Goal: Transaction & Acquisition: Purchase product/service

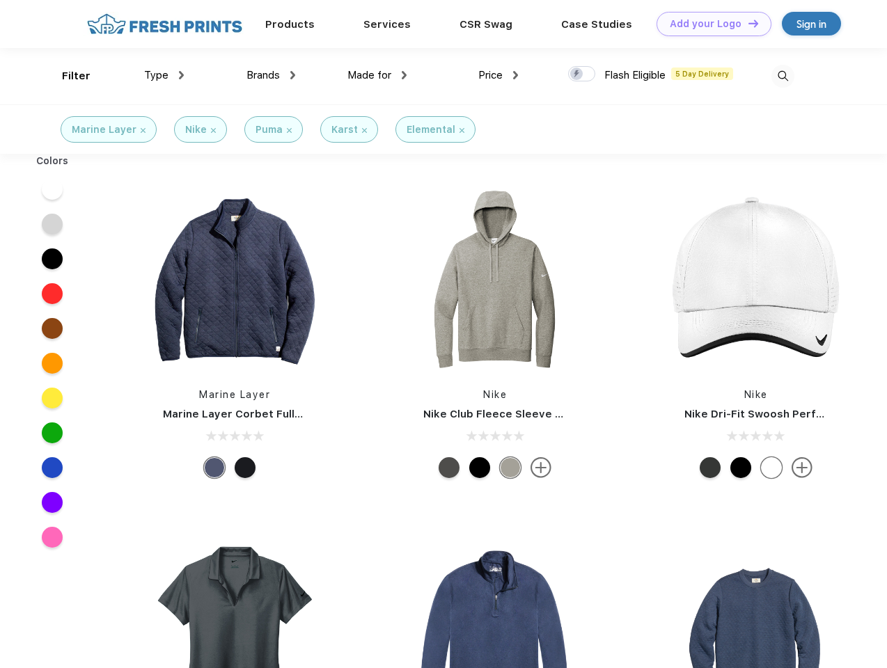
scroll to position [1, 0]
click at [708, 24] on link "Add your Logo Design Tool" at bounding box center [713, 24] width 115 height 24
click at [0, 0] on div "Design Tool" at bounding box center [0, 0] width 0 height 0
click at [747, 23] on link "Add your Logo Design Tool" at bounding box center [713, 24] width 115 height 24
click at [67, 76] on div "Filter" at bounding box center [76, 76] width 29 height 16
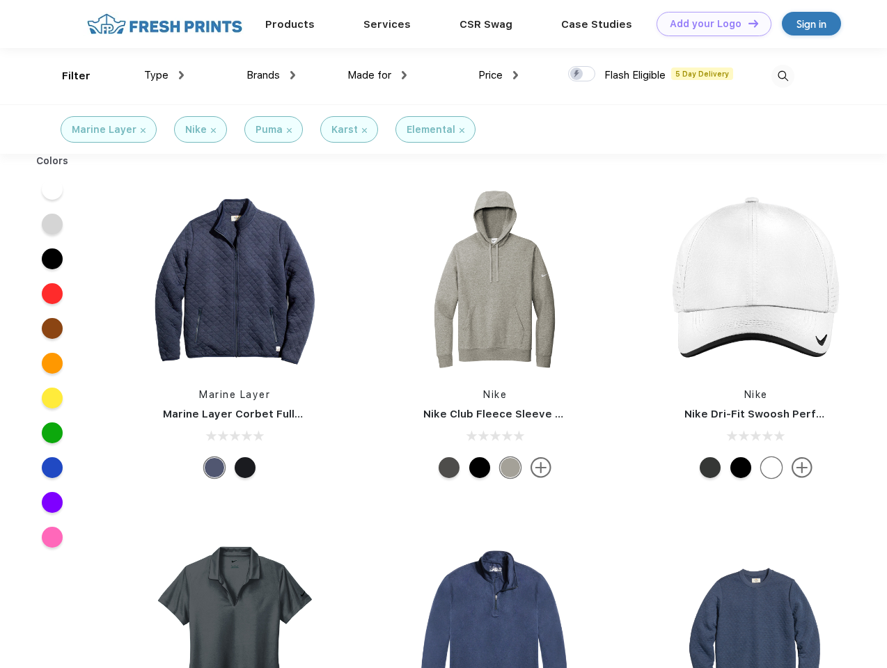
click at [164, 75] on span "Type" at bounding box center [156, 75] width 24 height 13
click at [271, 75] on span "Brands" at bounding box center [262, 75] width 33 height 13
click at [377, 75] on span "Made for" at bounding box center [369, 75] width 44 height 13
click at [498, 75] on span "Price" at bounding box center [490, 75] width 24 height 13
click at [582, 74] on div at bounding box center [581, 73] width 27 height 15
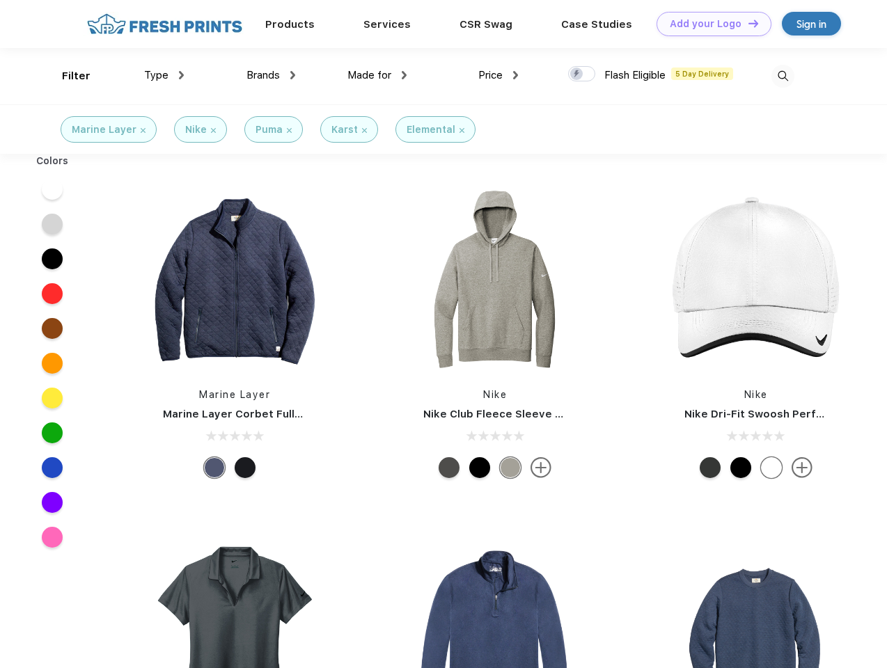
click at [577, 74] on input "checkbox" at bounding box center [572, 69] width 9 height 9
click at [782, 76] on img at bounding box center [782, 76] width 23 height 23
